Goal: Transaction & Acquisition: Purchase product/service

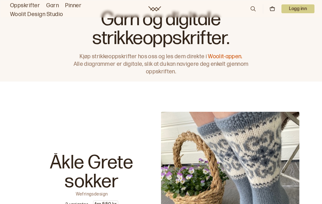
click at [54, 4] on link "Garn" at bounding box center [52, 5] width 13 height 9
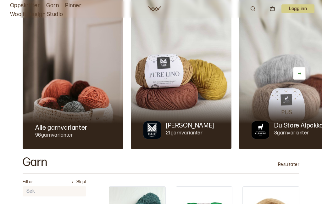
scroll to position [32, 0]
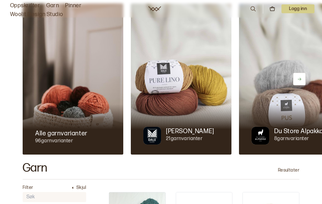
click at [178, 108] on div at bounding box center [181, 129] width 101 height 50
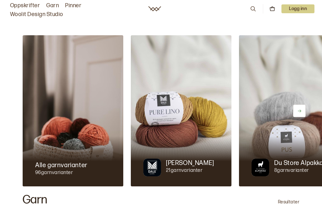
click at [288, 133] on img at bounding box center [289, 110] width 101 height 151
click at [274, 112] on img at bounding box center [289, 110] width 101 height 151
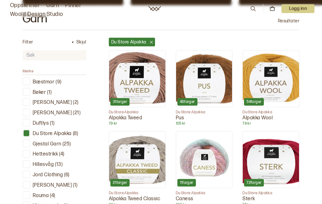
scroll to position [182, 0]
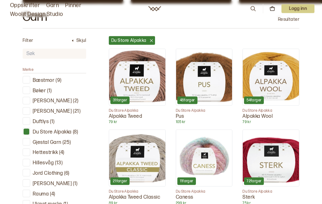
click at [26, 112] on div at bounding box center [27, 111] width 6 height 6
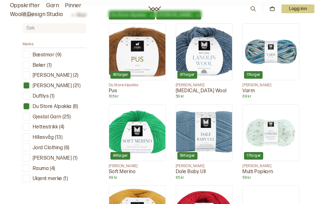
click at [27, 107] on div at bounding box center [27, 106] width 6 height 6
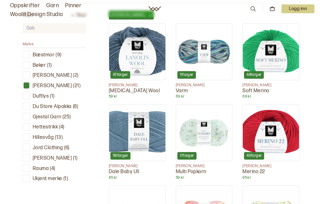
click at [195, 95] on p "89 kr" at bounding box center [204, 96] width 57 height 5
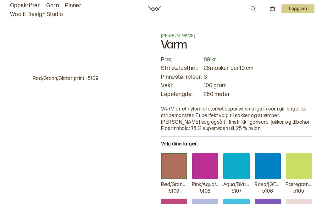
scroll to position [208, 0]
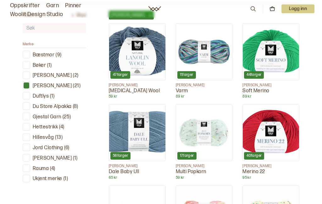
click at [129, 57] on img at bounding box center [137, 52] width 56 height 56
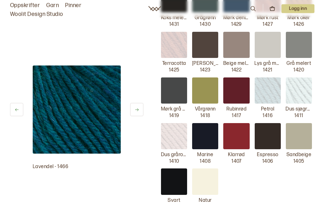
scroll to position [459, 0]
click at [174, 171] on div at bounding box center [174, 181] width 26 height 26
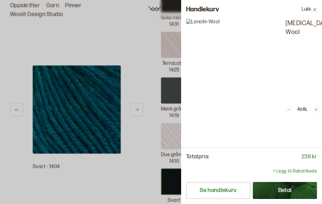
click at [158, 203] on div at bounding box center [161, 102] width 322 height 204
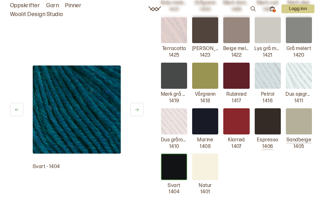
scroll to position [486, 0]
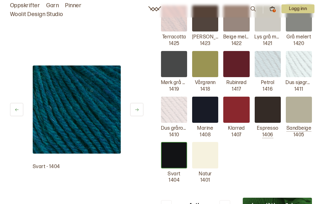
click at [205, 145] on div at bounding box center [205, 155] width 26 height 26
click at [278, 197] on button "Legg til i handlekurv" at bounding box center [277, 205] width 69 height 16
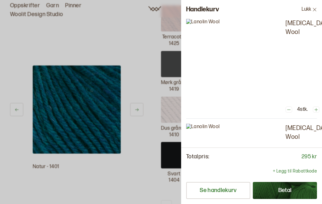
click at [145, 178] on div at bounding box center [161, 102] width 322 height 204
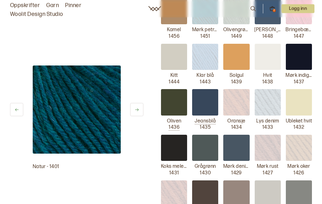
scroll to position [293, 0]
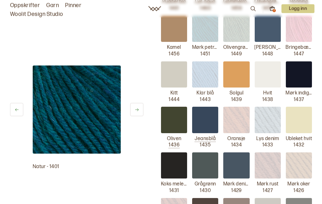
click at [238, 62] on div at bounding box center [236, 75] width 26 height 26
click at [235, 64] on div at bounding box center [236, 74] width 26 height 26
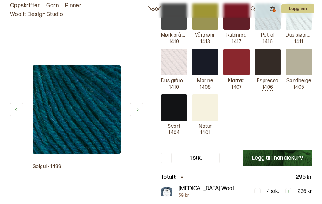
scroll to position [529, 0]
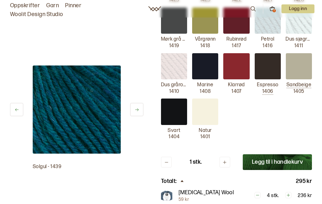
click at [272, 154] on button "Legg til i handlekurv" at bounding box center [277, 162] width 69 height 16
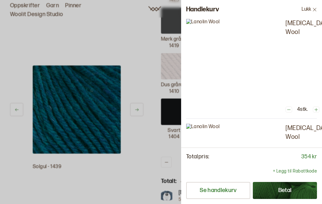
click at [120, 196] on div at bounding box center [161, 102] width 322 height 204
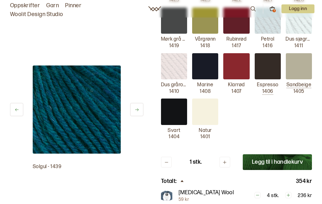
click at [236, 57] on div at bounding box center [236, 66] width 26 height 26
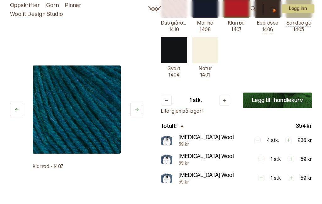
scroll to position [600, 0]
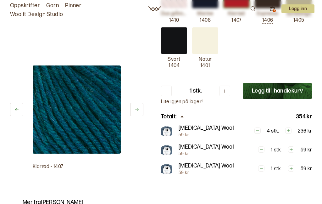
click at [226, 89] on icon at bounding box center [224, 91] width 5 height 5
click at [225, 89] on icon at bounding box center [224, 91] width 5 height 5
click at [226, 89] on icon at bounding box center [224, 91] width 5 height 5
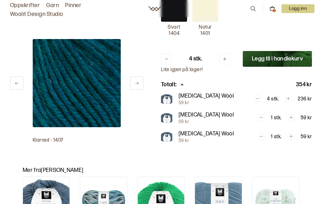
scroll to position [632, 0]
click at [272, 51] on button "Legg til i handlekurv" at bounding box center [277, 59] width 69 height 16
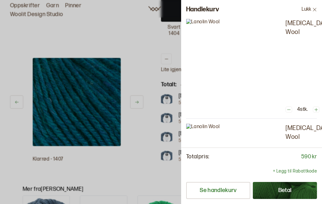
click at [294, 174] on p "+ Legg til Rabattkode" at bounding box center [295, 171] width 44 height 6
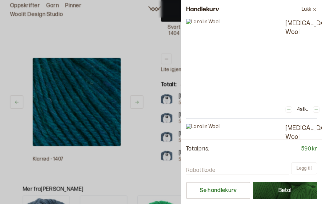
scroll to position [639, 0]
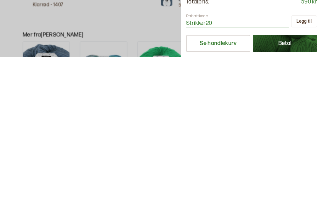
type input "Strikker20"
click at [306, 162] on button "[PERSON_NAME] til" at bounding box center [304, 168] width 26 height 12
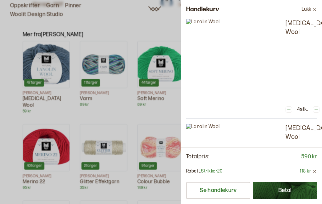
click at [217, 199] on button "Se handlekurv" at bounding box center [218, 190] width 64 height 17
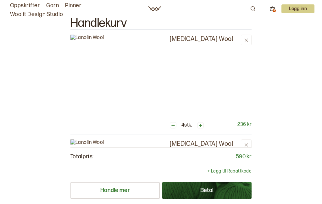
scroll to position [7, 0]
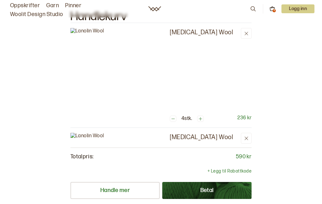
click at [101, 57] on img at bounding box center [117, 75] width 94 height 94
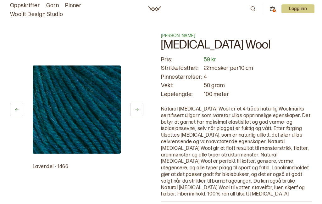
scroll to position [7, 0]
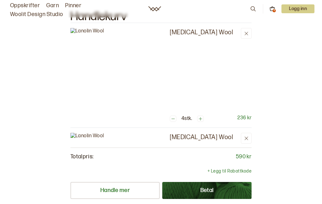
click at [97, 133] on img at bounding box center [117, 180] width 94 height 94
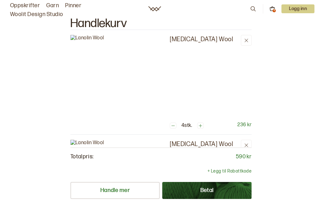
click at [298, 8] on p "Logg inn" at bounding box center [297, 8] width 33 height 9
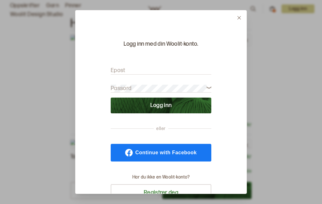
click at [117, 67] on label "Epost" at bounding box center [118, 71] width 15 height 8
click at [118, 67] on label "Epost" at bounding box center [118, 71] width 15 height 8
click at [118, 67] on input "Epost" at bounding box center [161, 71] width 101 height 8
type input "else.aartun.sture@lyse.net"
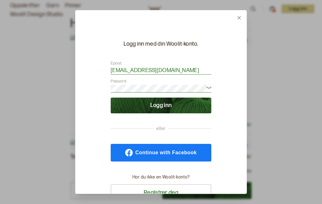
click at [159, 97] on button "Logg inn" at bounding box center [161, 105] width 101 height 16
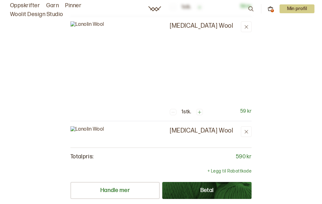
scroll to position [198, 0]
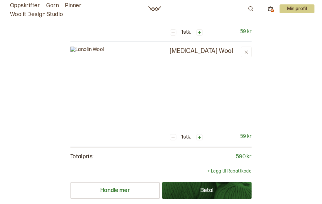
click at [232, 168] on p "+ Legg til Rabattkode" at bounding box center [229, 171] width 44 height 6
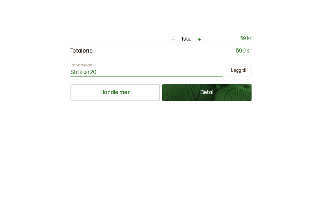
type input "Strikker20"
click at [242, 162] on button "[PERSON_NAME] til" at bounding box center [239, 168] width 26 height 12
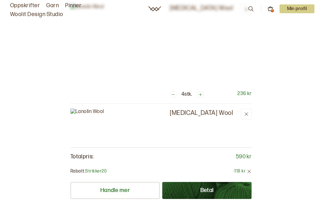
scroll to position [25, 0]
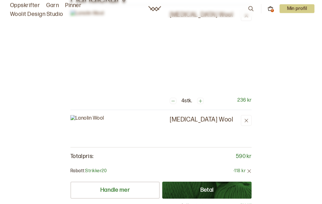
click at [272, 11] on div "4" at bounding box center [272, 10] width 3 height 3
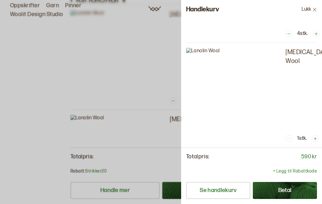
scroll to position [75, 0]
click at [216, 193] on button "Se handlekurv" at bounding box center [218, 190] width 64 height 17
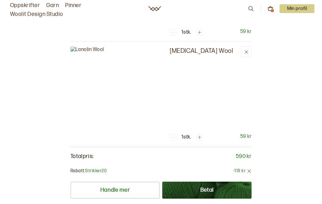
scroll to position [199, 0]
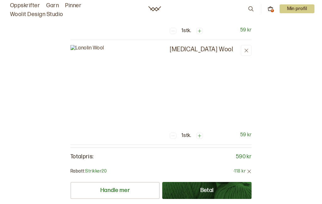
click at [205, 182] on button "Betal" at bounding box center [206, 190] width 89 height 17
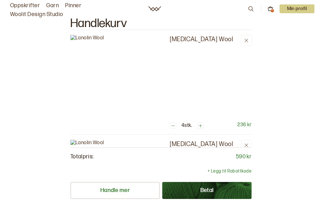
click at [249, 42] on button at bounding box center [246, 40] width 11 height 11
click at [248, 143] on icon at bounding box center [246, 145] width 5 height 5
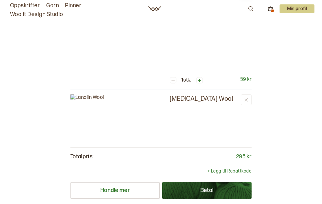
click at [250, 94] on button at bounding box center [246, 99] width 11 height 11
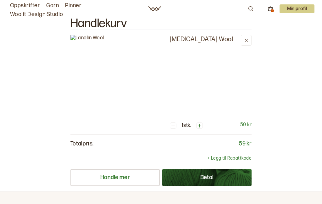
click at [246, 42] on icon at bounding box center [246, 40] width 5 height 5
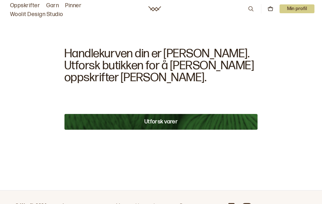
click at [162, 114] on button "Utforsk varer" at bounding box center [160, 122] width 193 height 16
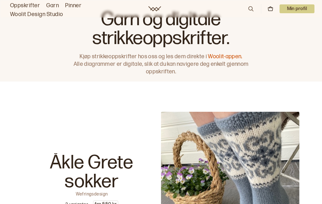
click at [50, 6] on link "Garn" at bounding box center [52, 5] width 13 height 9
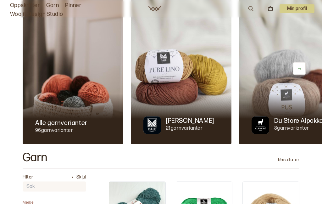
click at [184, 107] on div at bounding box center [181, 119] width 101 height 50
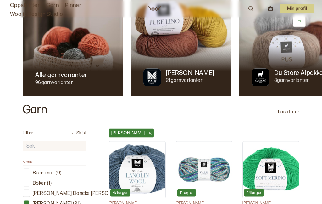
scroll to position [98, 0]
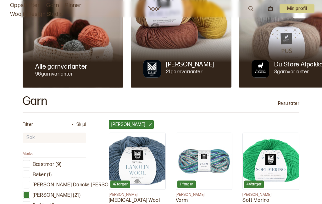
click at [134, 156] on img at bounding box center [137, 161] width 56 height 56
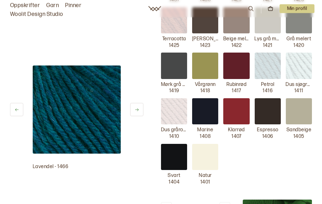
scroll to position [497, 0]
click at [174, 144] on div at bounding box center [174, 157] width 26 height 26
click at [228, 202] on button at bounding box center [224, 207] width 11 height 11
click at [225, 203] on icon at bounding box center [224, 207] width 5 height 5
click at [225, 203] on icon at bounding box center [224, 207] width 3 height 3
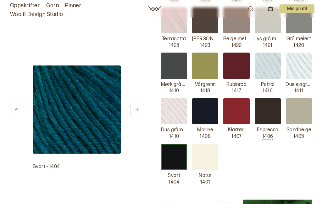
click at [227, 203] on icon at bounding box center [224, 207] width 5 height 5
click at [167, 203] on icon at bounding box center [166, 207] width 5 height 5
click at [277, 199] on button "Legg til i handlekurv" at bounding box center [277, 207] width 69 height 16
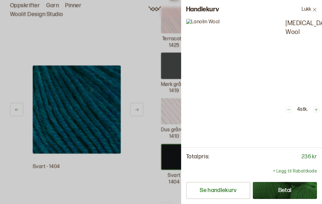
click at [150, 174] on div at bounding box center [161, 102] width 322 height 204
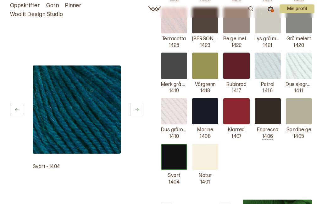
click at [206, 144] on div at bounding box center [205, 157] width 26 height 26
click at [266, 199] on button "Legg til i handlekurv" at bounding box center [277, 207] width 69 height 16
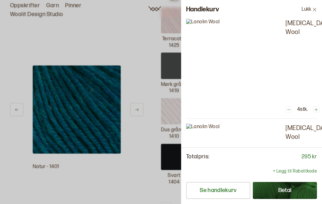
click at [139, 184] on div at bounding box center [161, 102] width 322 height 204
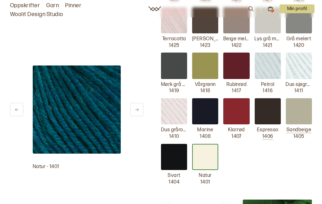
click at [239, 98] on div at bounding box center [236, 111] width 26 height 26
click at [224, 203] on icon at bounding box center [224, 207] width 5 height 5
click at [264, 199] on button "Legg til i handlekurv" at bounding box center [277, 207] width 69 height 16
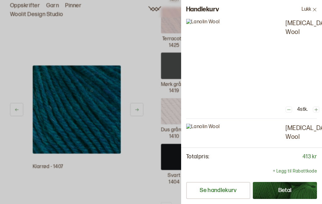
click at [137, 189] on div at bounding box center [161, 102] width 322 height 204
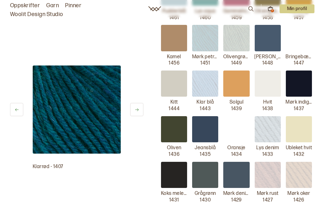
scroll to position [298, 0]
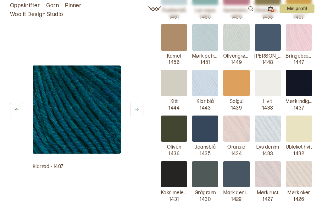
click at [237, 70] on div at bounding box center [236, 83] width 26 height 26
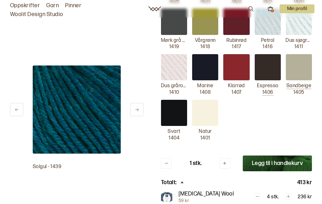
scroll to position [546, 0]
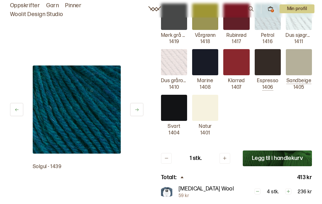
click at [229, 153] on button at bounding box center [224, 158] width 11 height 11
click at [273, 150] on button "Legg til i handlekurv" at bounding box center [277, 158] width 69 height 16
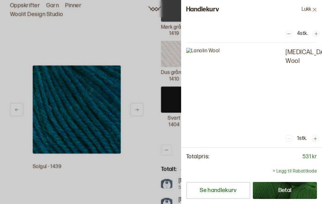
scroll to position [75, 0]
click at [297, 173] on p "+ Legg til Rabattkode" at bounding box center [295, 171] width 44 height 6
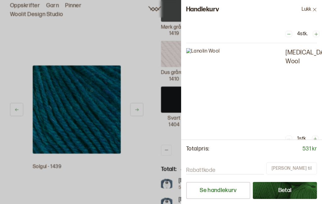
scroll to position [554, 0]
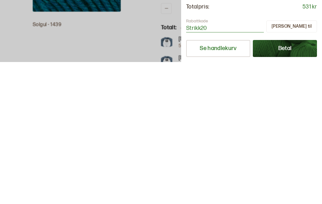
type input "Strikk20"
click at [306, 162] on button "[PERSON_NAME] til" at bounding box center [291, 168] width 51 height 12
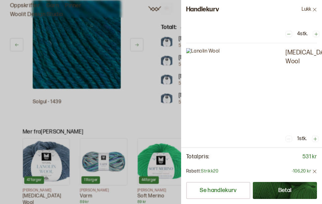
click at [281, 191] on button "Betal" at bounding box center [285, 190] width 64 height 17
